Goal: Task Accomplishment & Management: Use online tool/utility

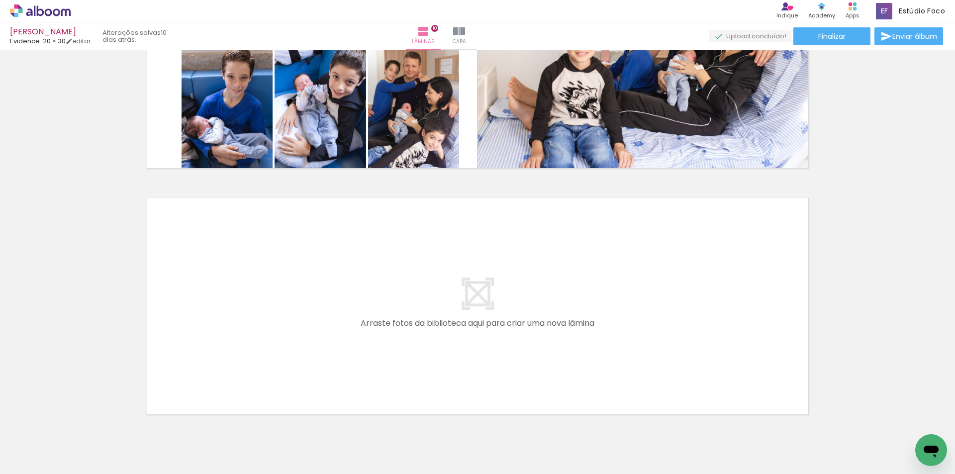
scroll to position [2385, 0]
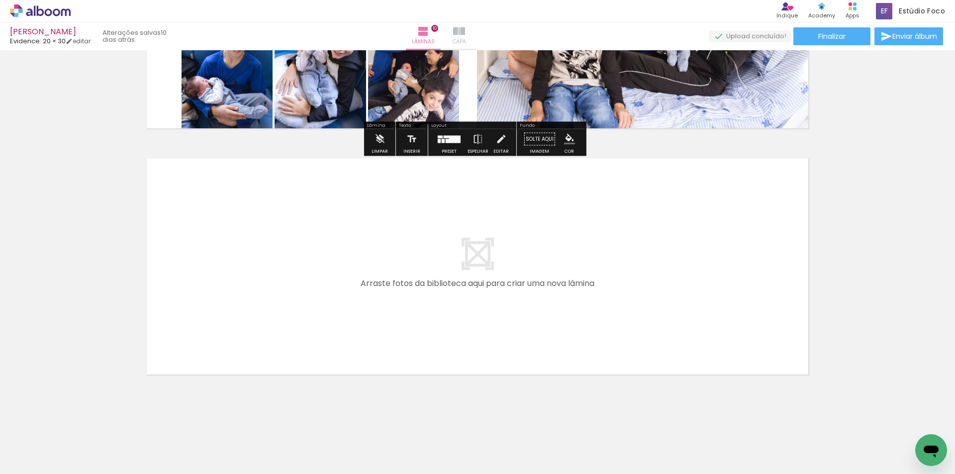
click at [466, 38] on span "Capa" at bounding box center [458, 41] width 13 height 9
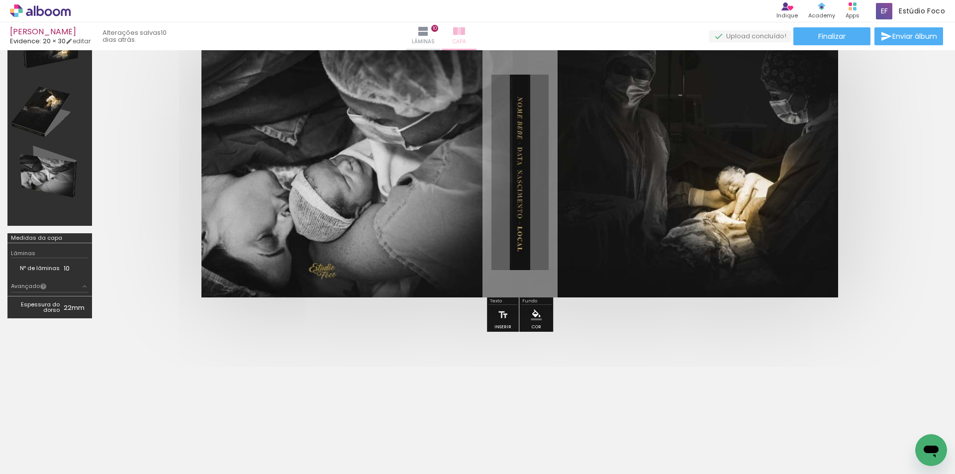
scroll to position [63, 0]
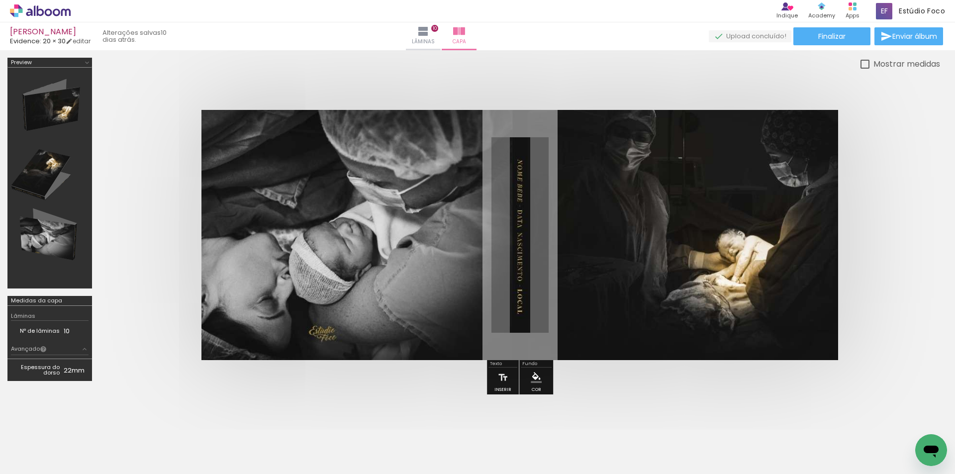
scroll to position [63, 0]
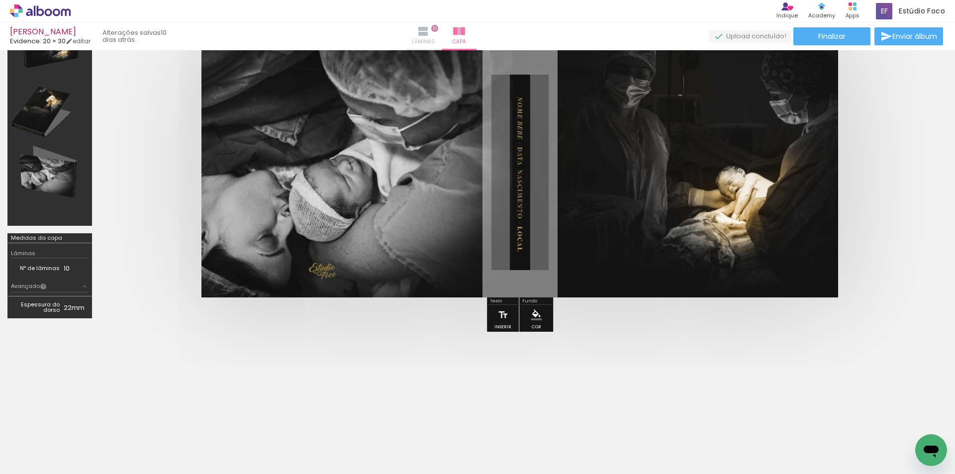
click at [429, 31] on iron-icon at bounding box center [423, 31] width 12 height 12
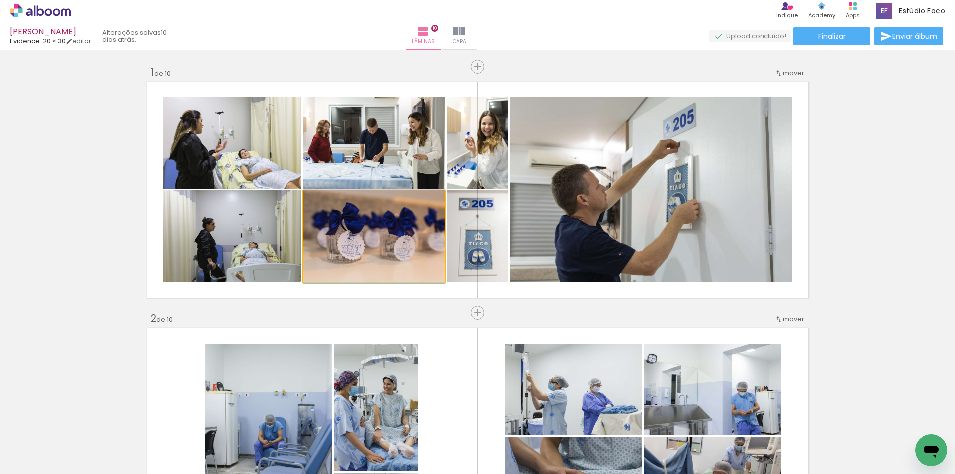
click at [357, 251] on quentale-photo at bounding box center [373, 235] width 141 height 91
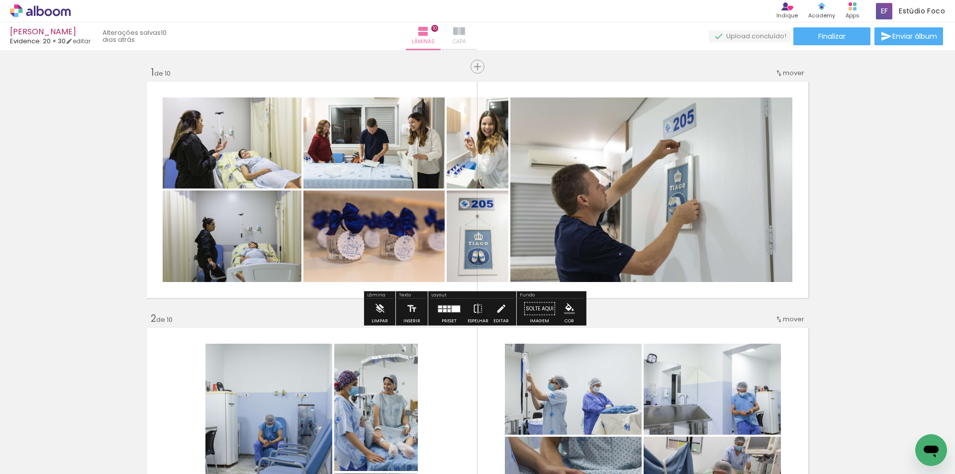
click at [465, 35] on iron-icon at bounding box center [459, 31] width 12 height 12
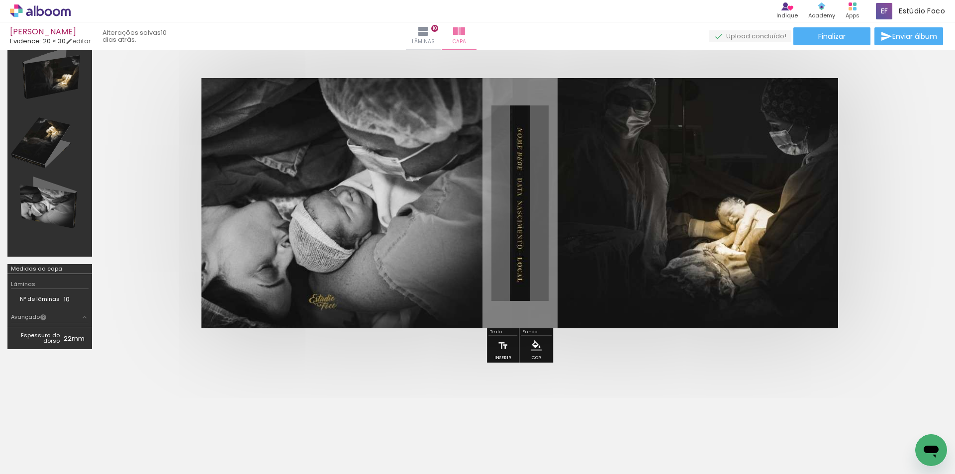
scroll to position [63, 0]
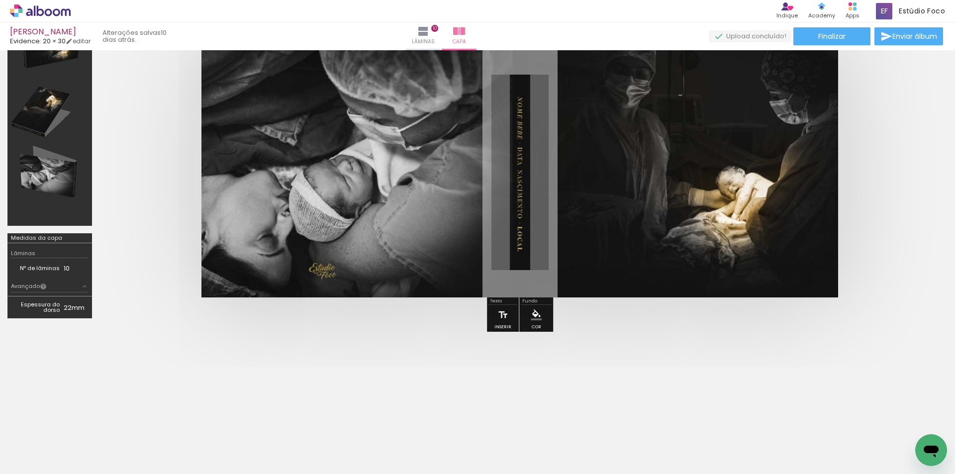
click at [159, 455] on div at bounding box center [155, 440] width 49 height 33
click at [441, 33] on paper-button "Lâminas 10" at bounding box center [423, 36] width 35 height 28
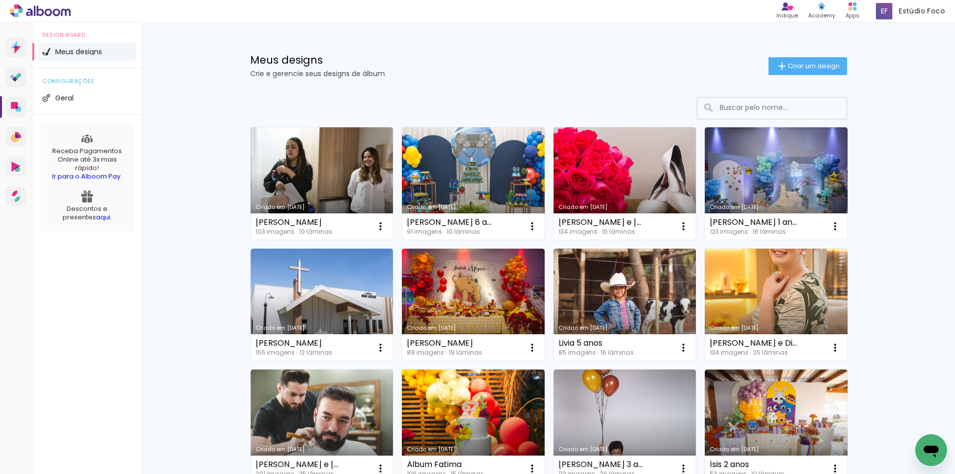
click at [451, 172] on link "Criado em [DATE]" at bounding box center [473, 183] width 143 height 112
